Goal: Check status

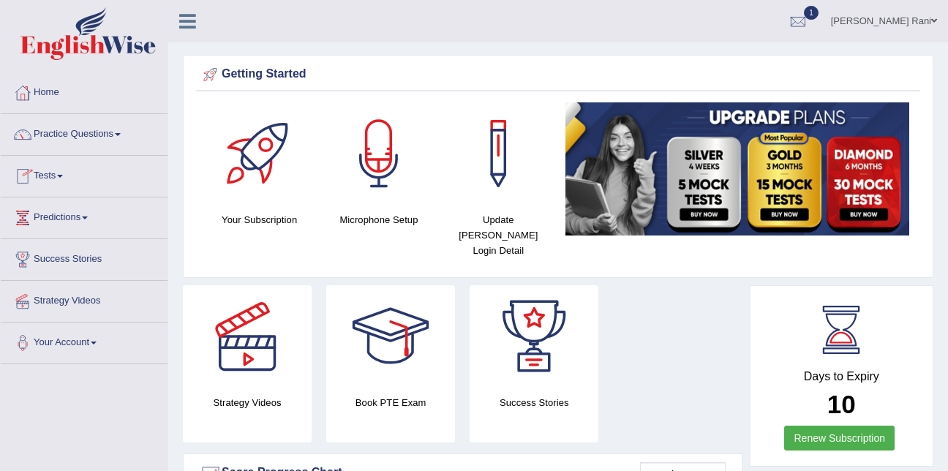
click at [61, 189] on link "Tests" at bounding box center [84, 174] width 167 height 37
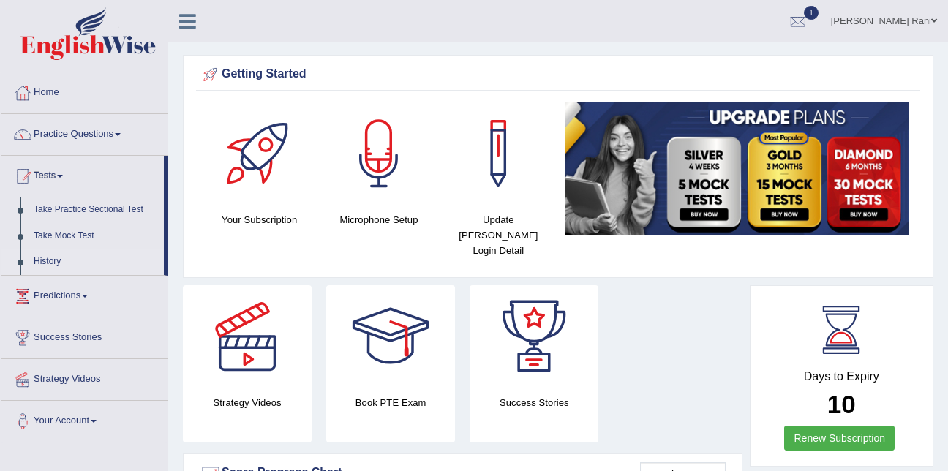
click at [45, 259] on link "History" at bounding box center [95, 262] width 137 height 26
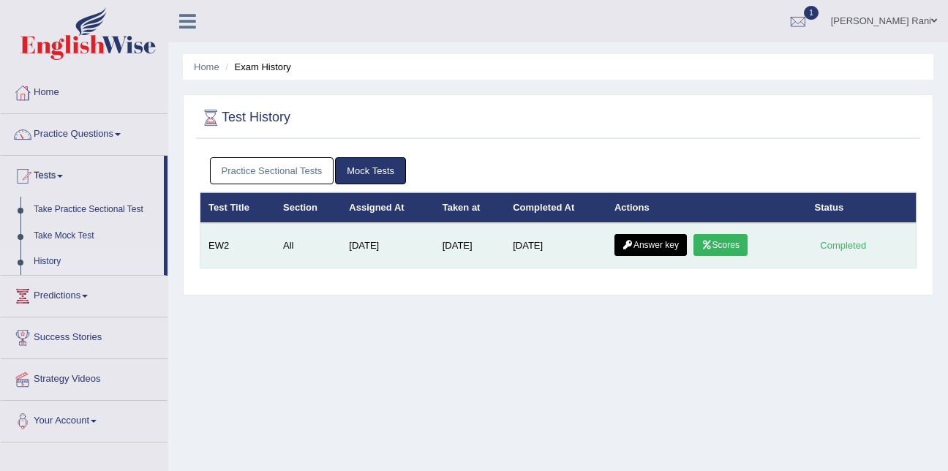
click at [735, 241] on link "Scores" at bounding box center [720, 245] width 54 height 22
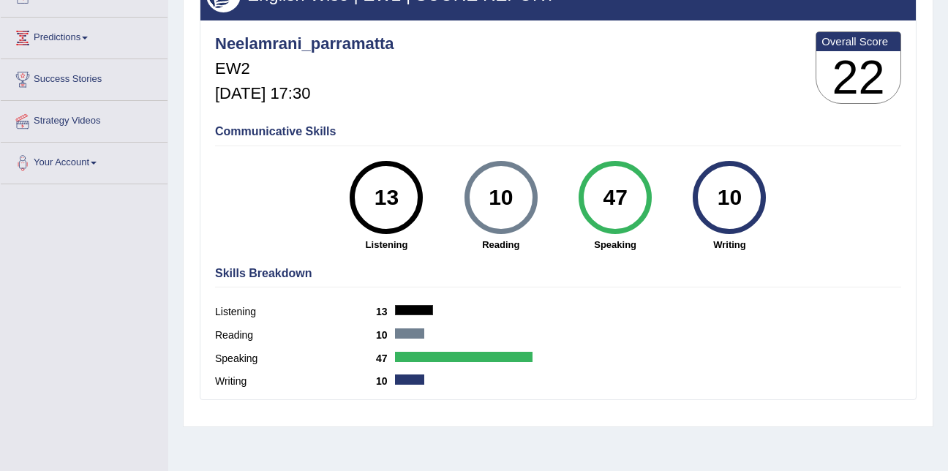
scroll to position [297, 0]
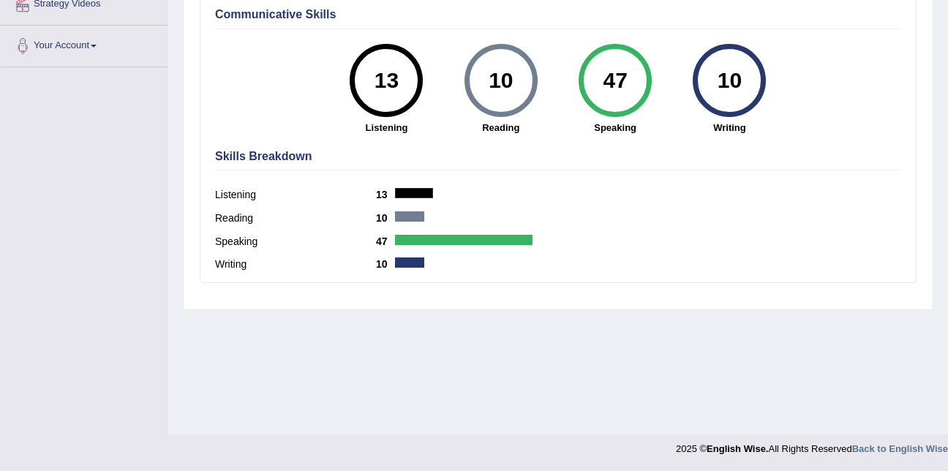
click at [506, 334] on div "Home History Scores Scores on EW2 All English Wise | EW2 | SCORE REPORT Neelamr…" at bounding box center [558, 68] width 780 height 731
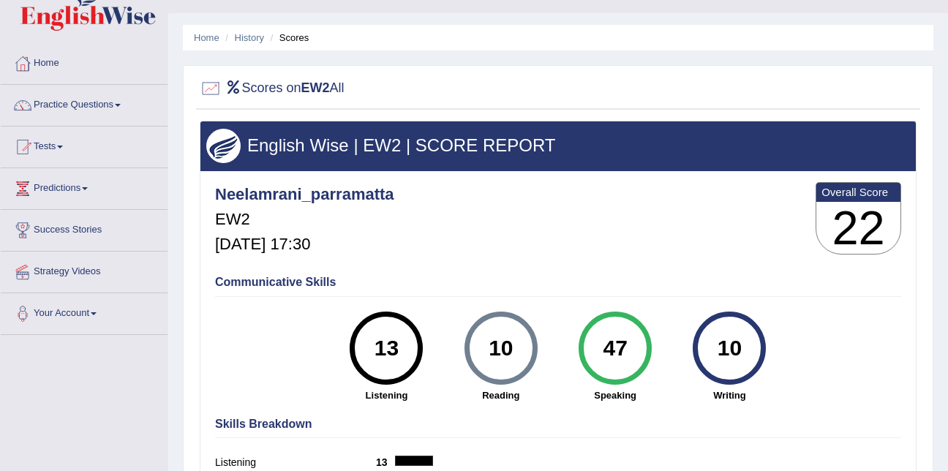
scroll to position [0, 0]
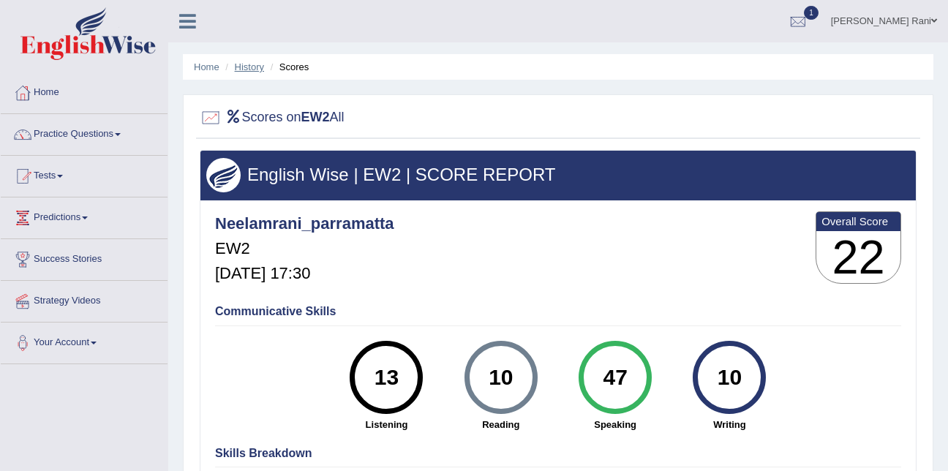
click at [249, 64] on link "History" at bounding box center [249, 66] width 29 height 11
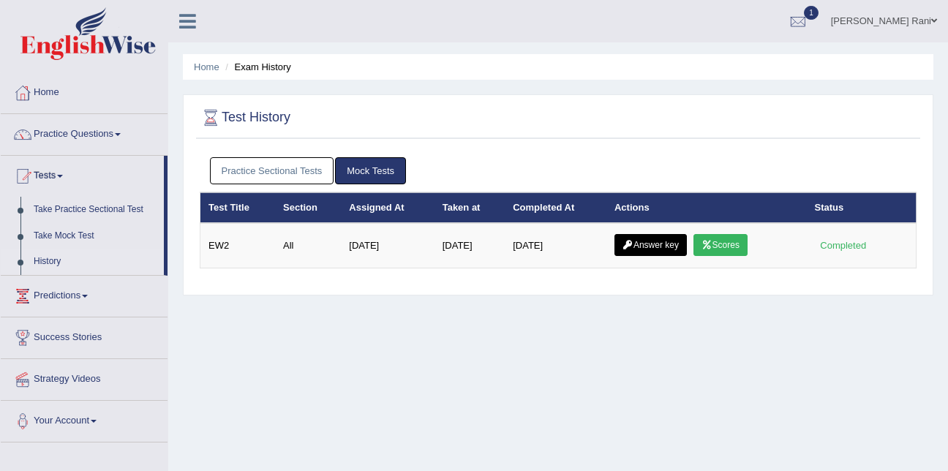
click at [660, 256] on link "Answer key" at bounding box center [650, 245] width 72 height 22
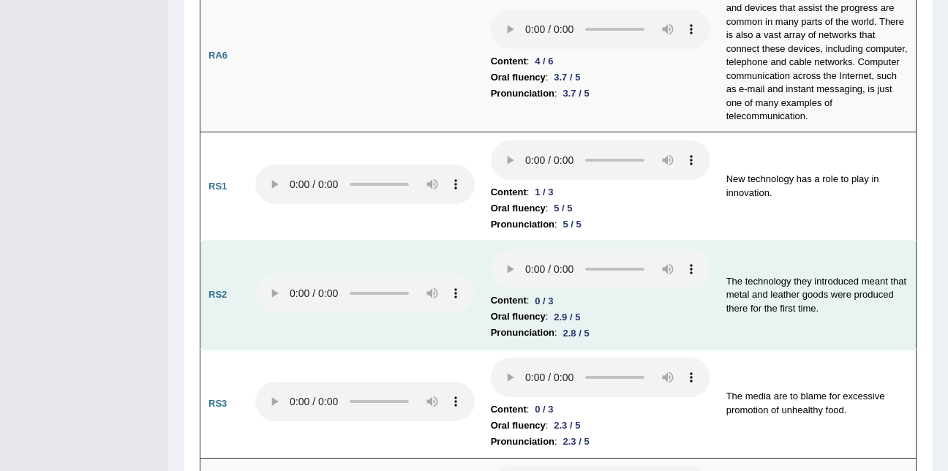
scroll to position [998, 0]
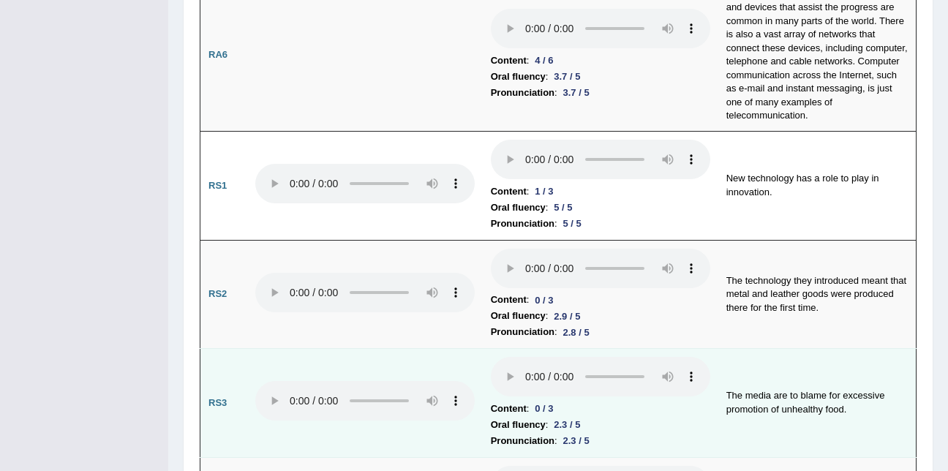
drag, startPoint x: 510, startPoint y: 266, endPoint x: 752, endPoint y: 353, distance: 257.3
click at [752, 353] on td "The media are to blame for excessive promotion of unhealthy food." at bounding box center [817, 403] width 198 height 109
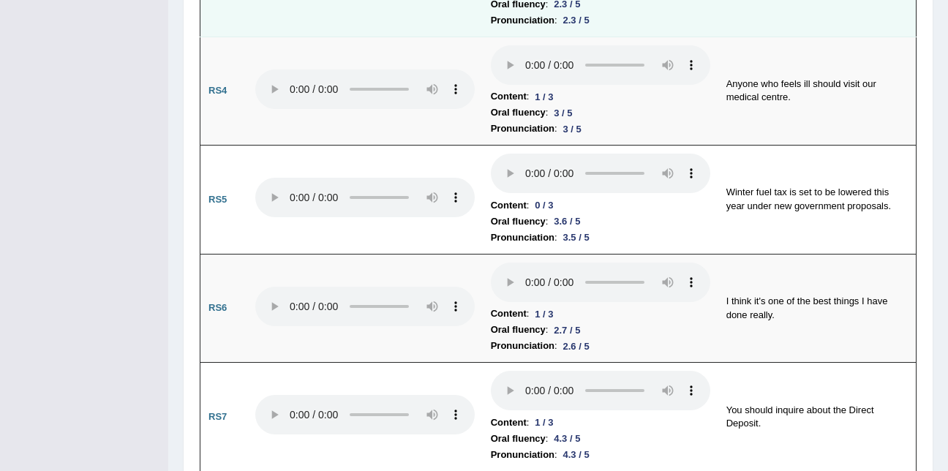
scroll to position [1419, 0]
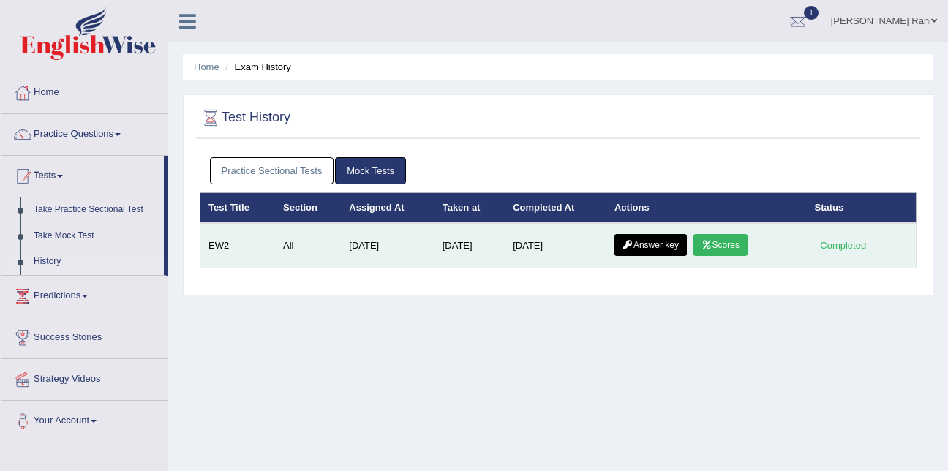
click at [739, 242] on link "Scores" at bounding box center [720, 245] width 54 height 22
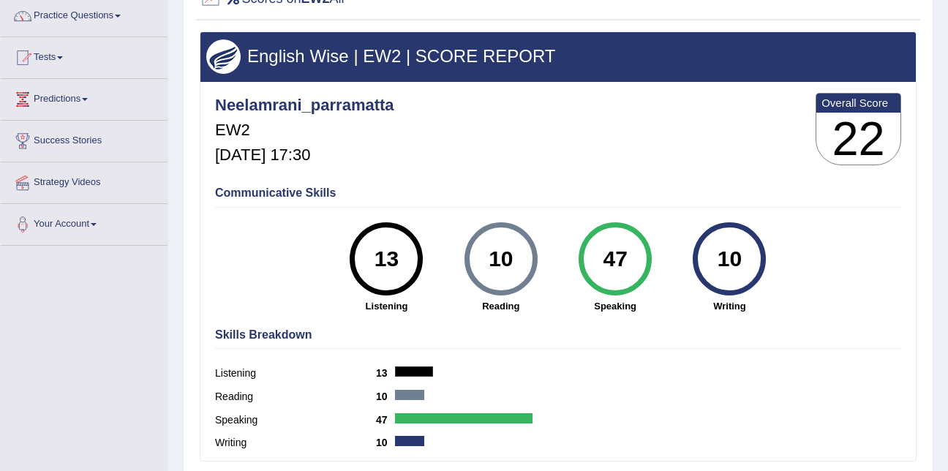
scroll to position [119, 0]
